Goal: Information Seeking & Learning: Learn about a topic

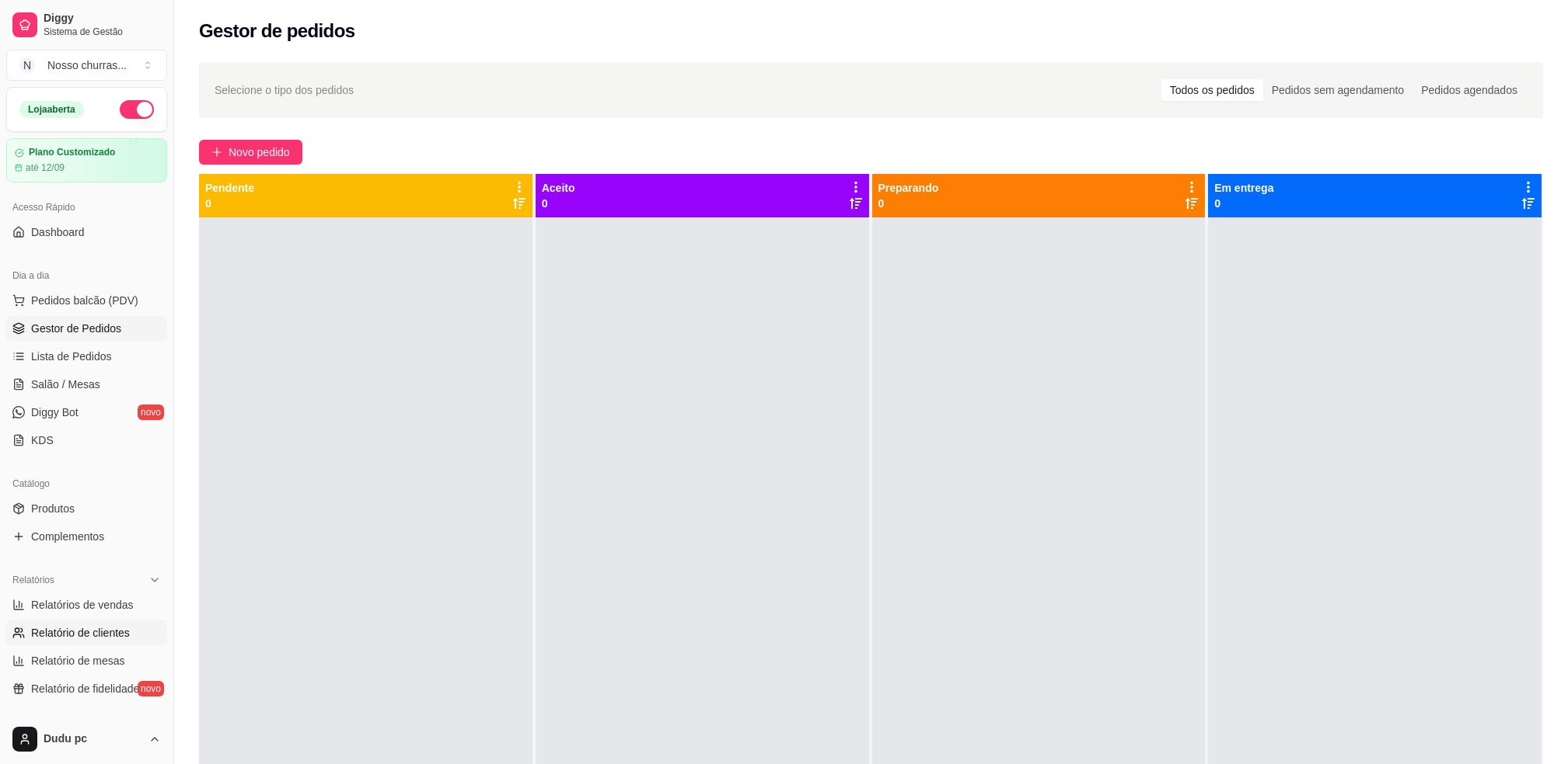
click at [83, 624] on link "Relatório de clientes" at bounding box center [87, 633] width 161 height 25
select select "30"
select select "HIGHEST_TOTAL_SPENT_WITH_ORDERS"
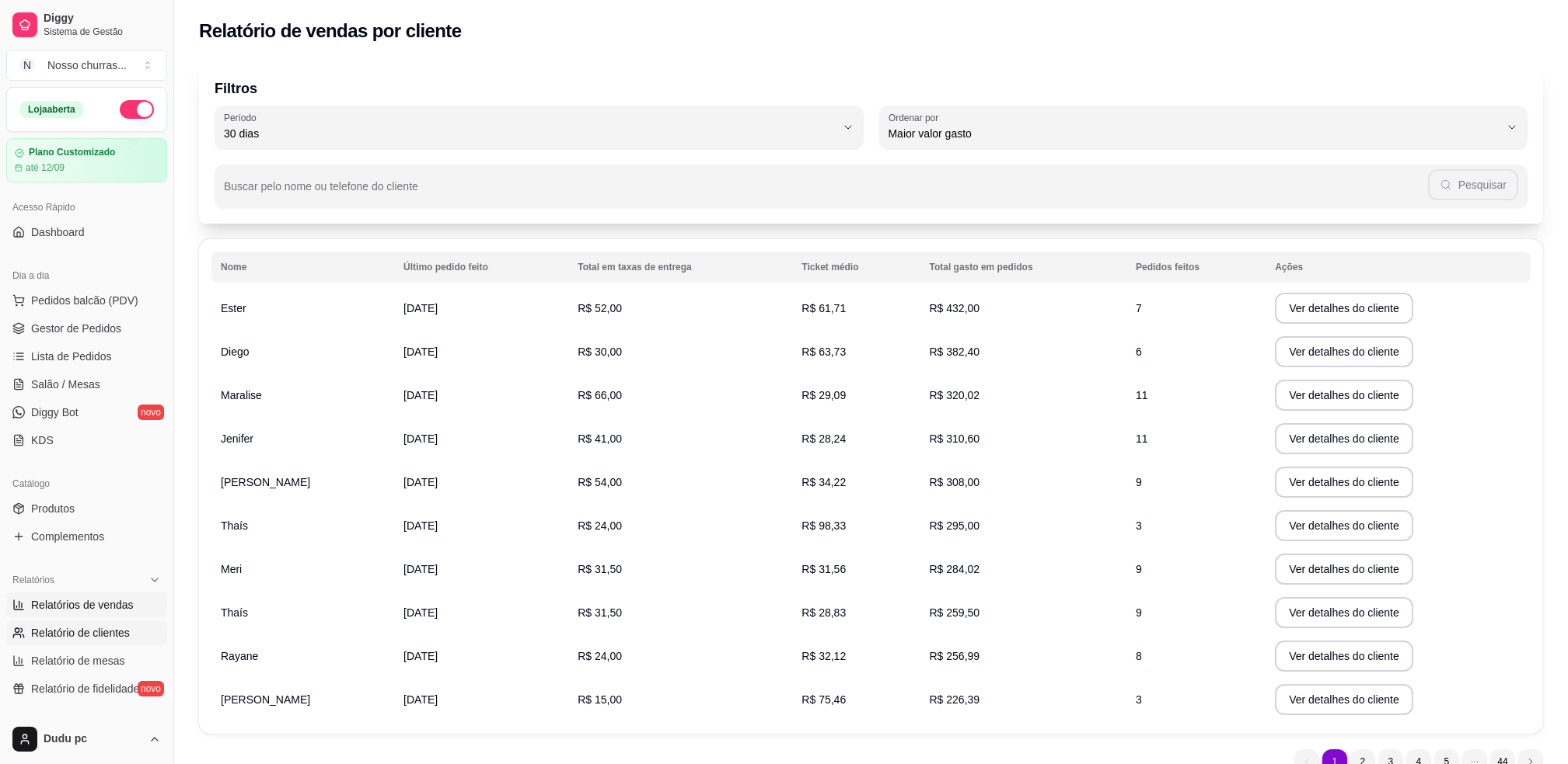
click at [120, 603] on span "Relatórios de vendas" at bounding box center [83, 605] width 103 height 15
select select "ALL"
select select "0"
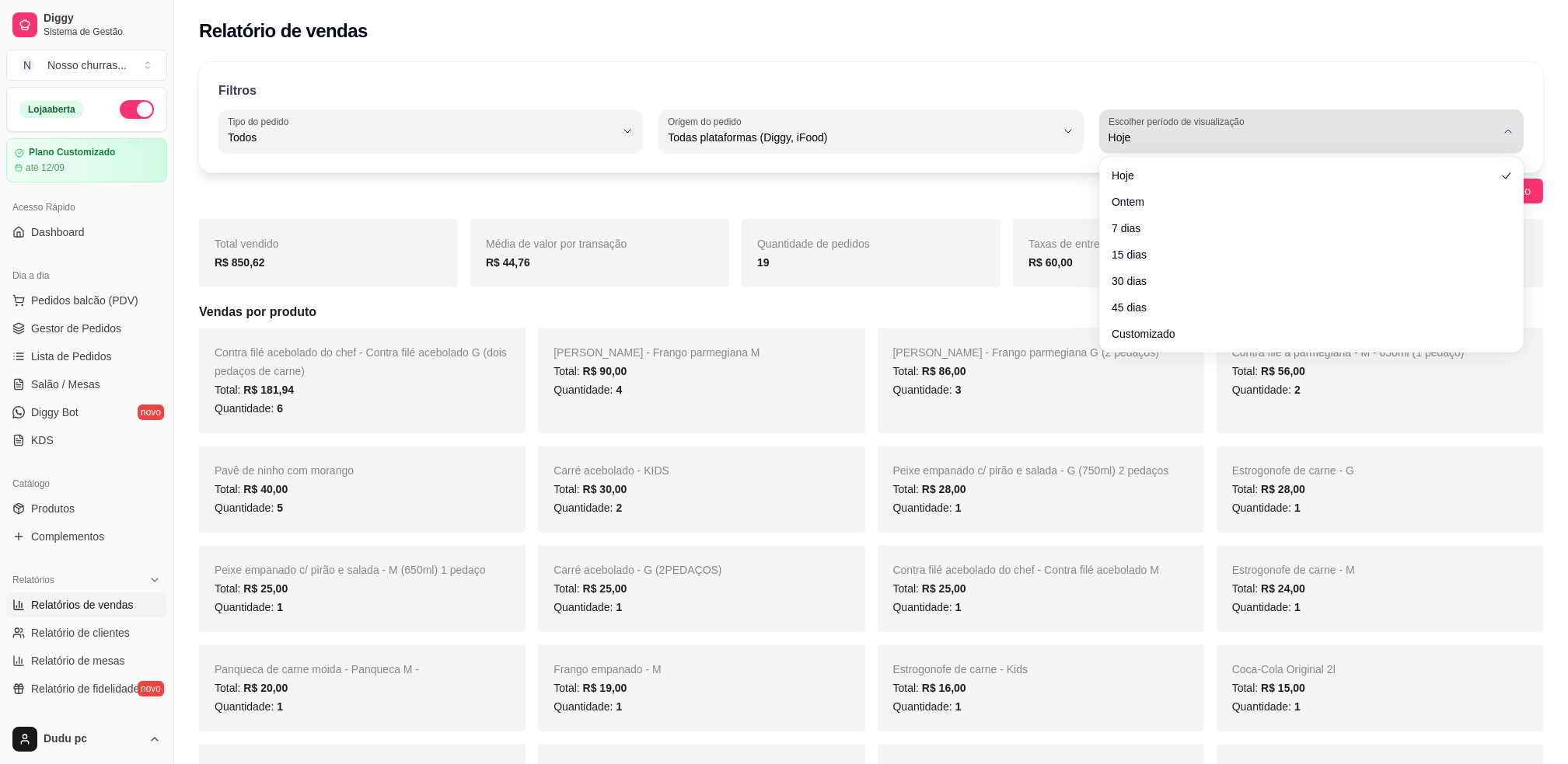
click at [1262, 144] on span "Hoje" at bounding box center [1302, 137] width 387 height 15
click at [1136, 349] on div "Hoje Ontem 7 dias 15 dias 30 dias 45 dias Customizado" at bounding box center [1311, 255] width 418 height 190
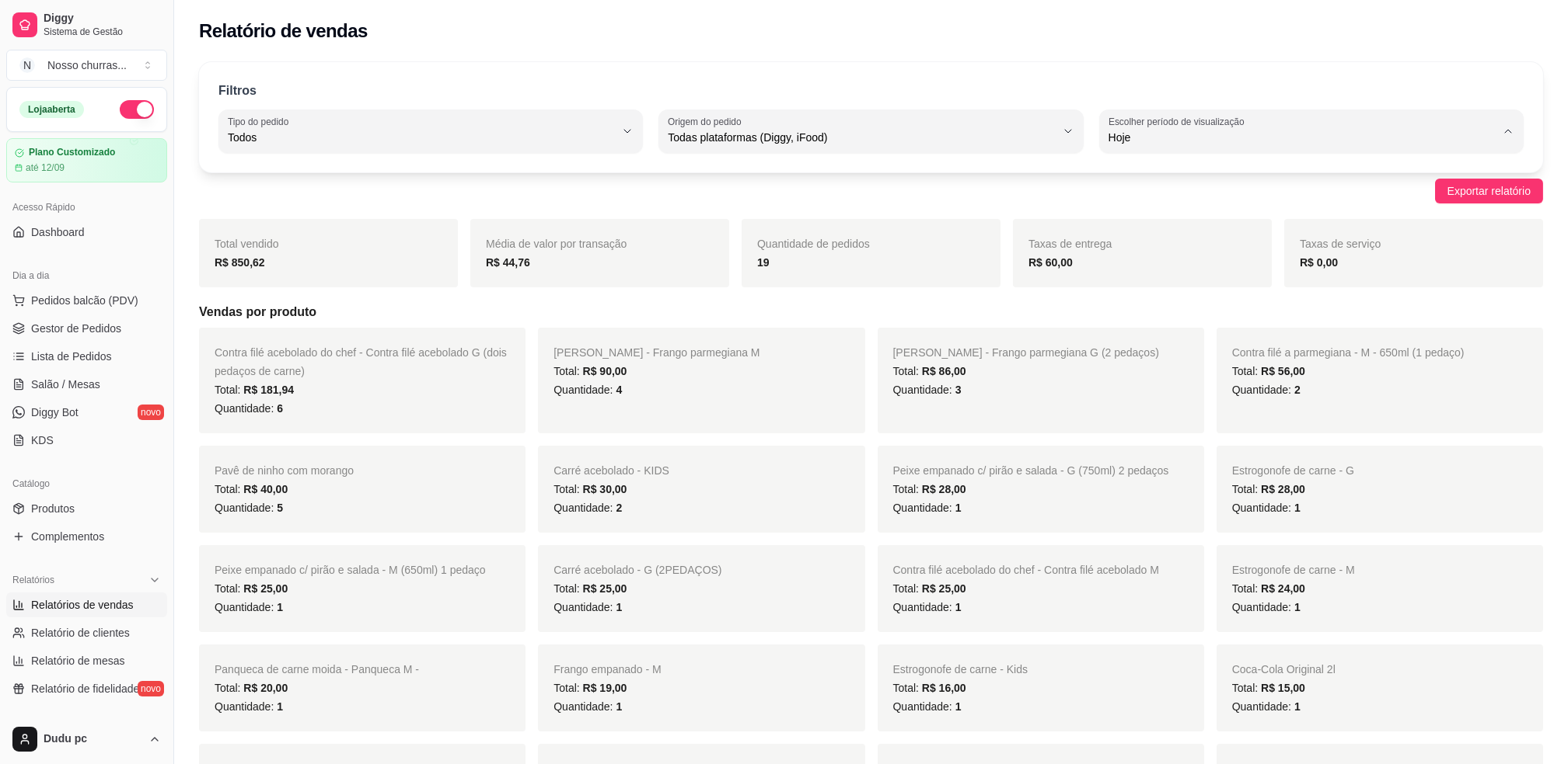
click at [1145, 334] on span "Customizado" at bounding box center [1304, 326] width 369 height 14
type input "-1"
select select "-1"
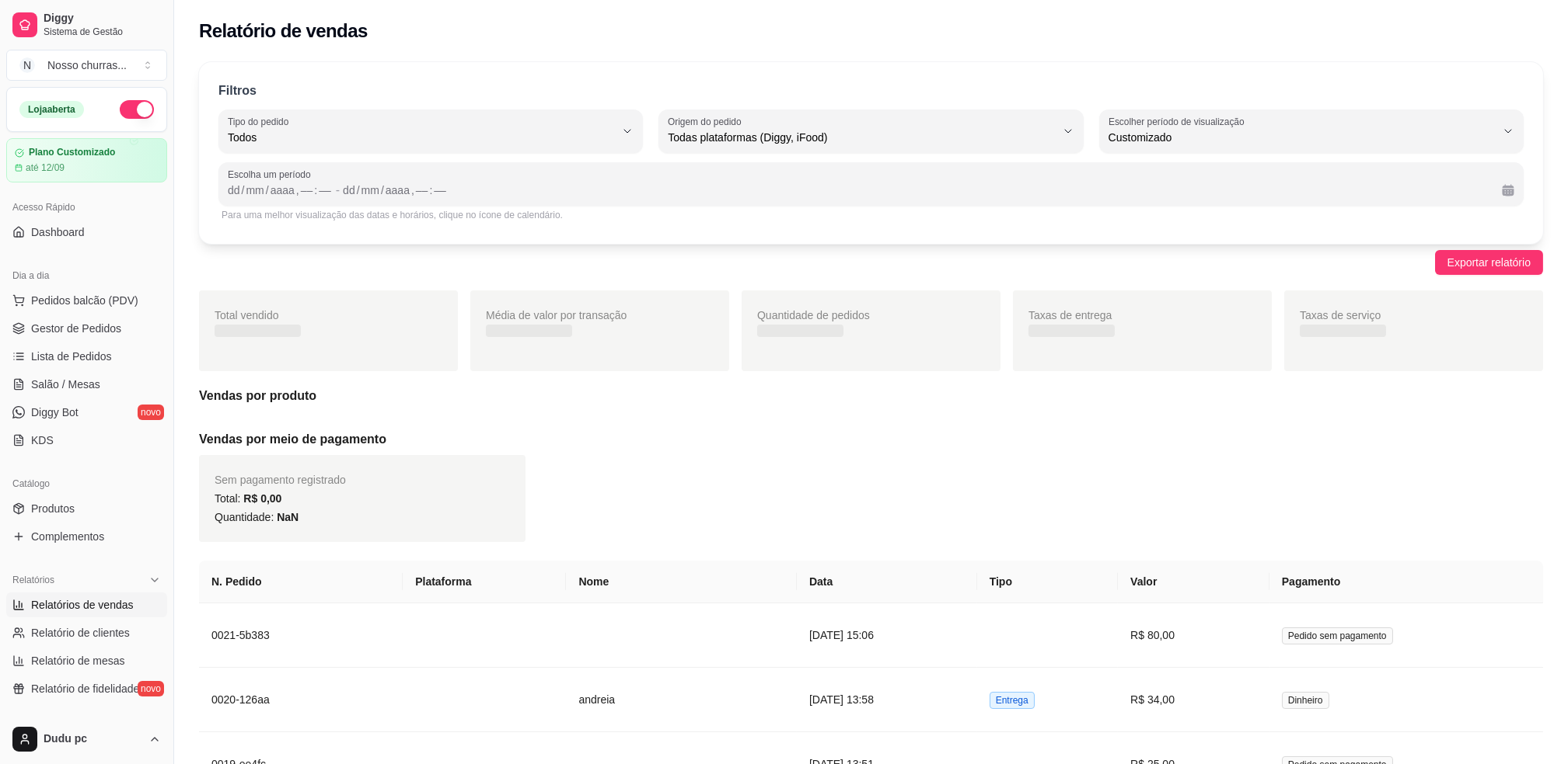
scroll to position [14, 0]
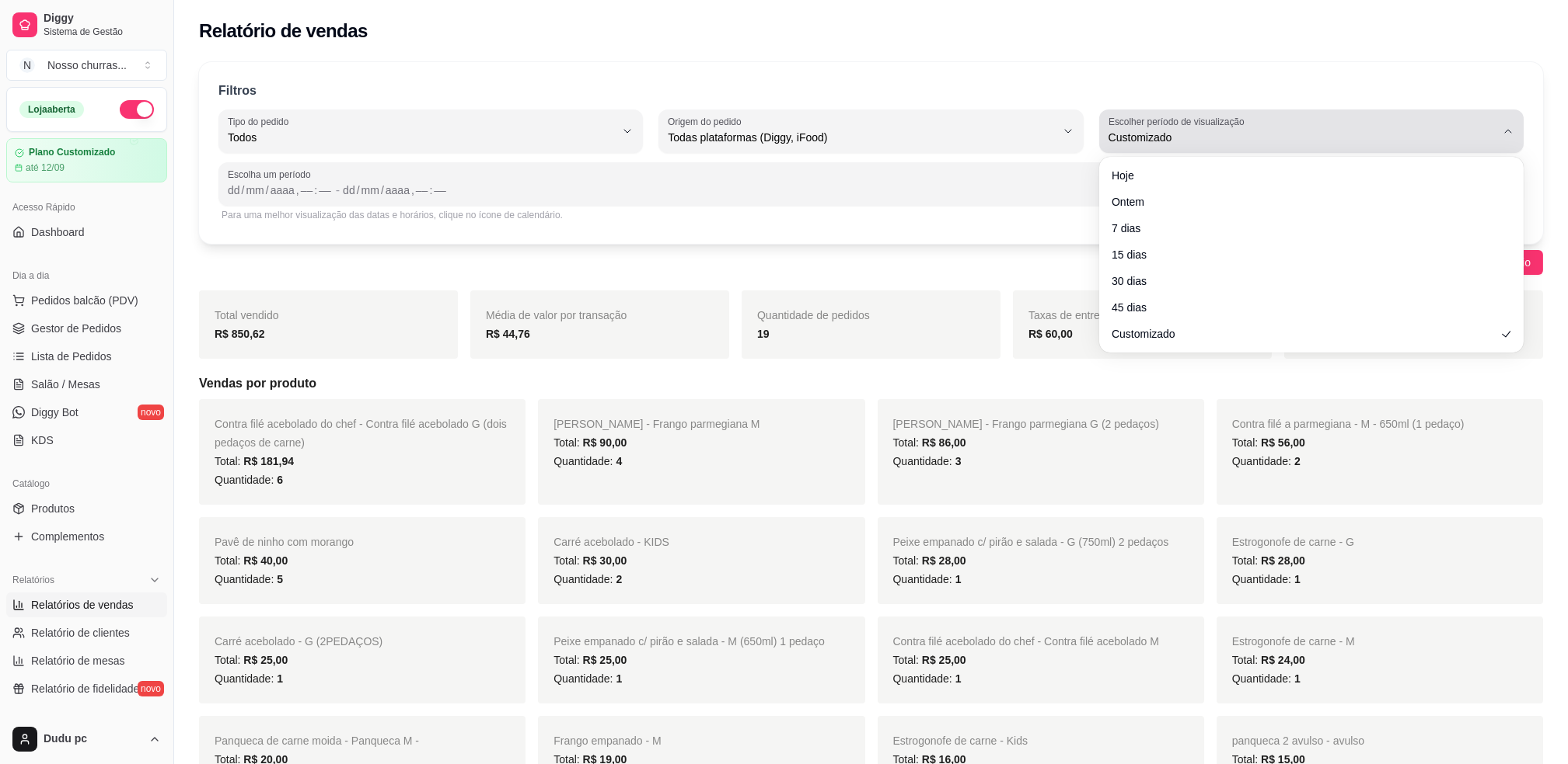
click at [1254, 139] on span "Customizado" at bounding box center [1302, 137] width 387 height 15
click at [1141, 346] on div "Hoje Ontem 7 dias 15 dias 30 dias 45 dias Customizado" at bounding box center [1311, 255] width 418 height 190
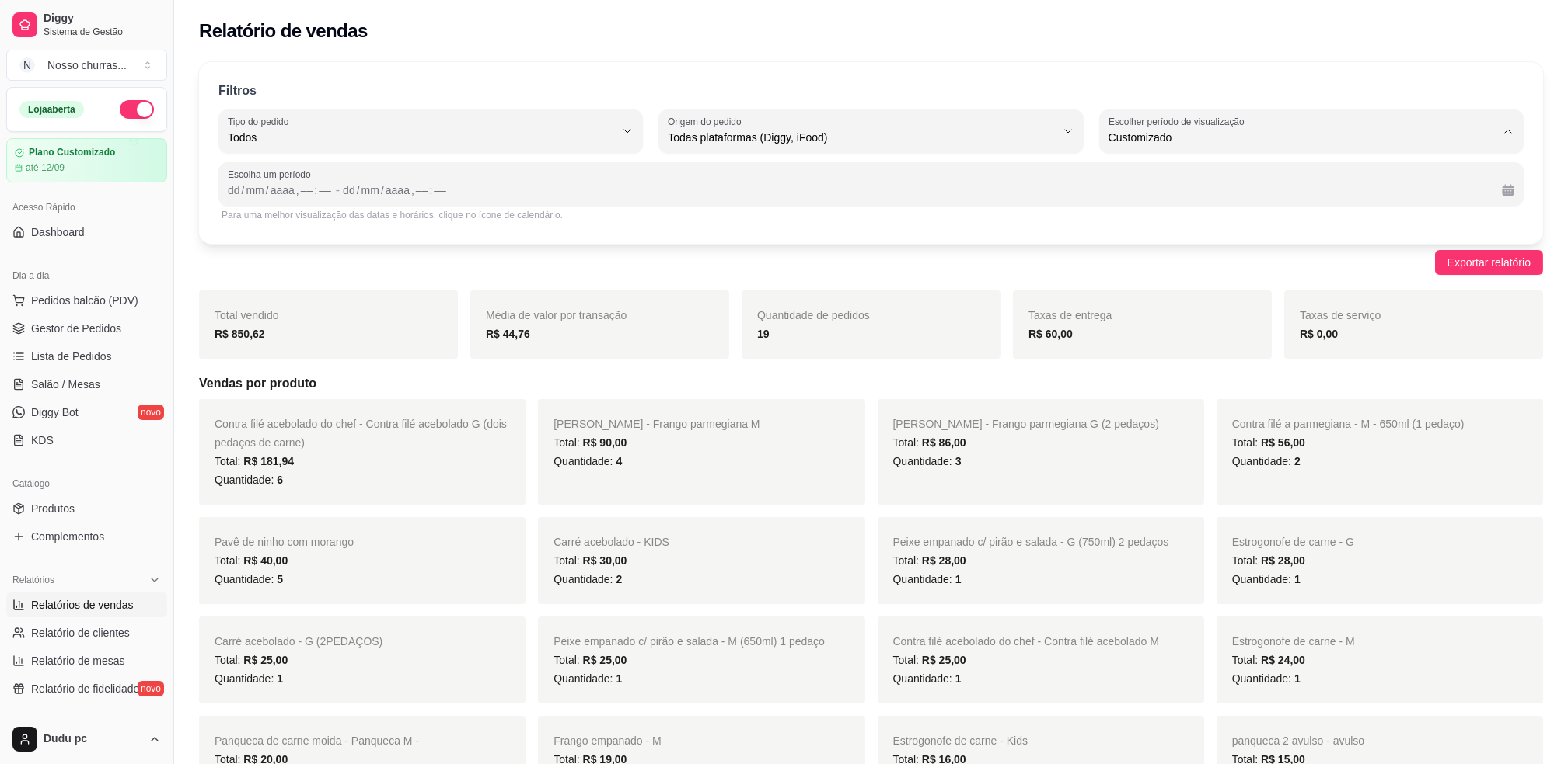
click at [1160, 297] on li "45 dias" at bounding box center [1310, 301] width 396 height 24
type input "45"
select select "45"
